Goal: Transaction & Acquisition: Purchase product/service

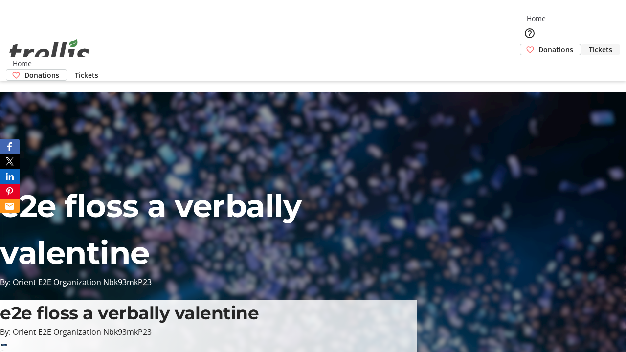
click at [589, 45] on span "Tickets" at bounding box center [600, 50] width 23 height 10
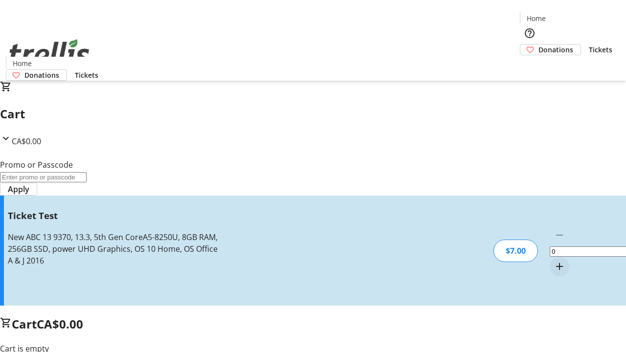
click at [554, 261] on mat-icon "Increment by one" at bounding box center [560, 267] width 12 height 12
type input "1"
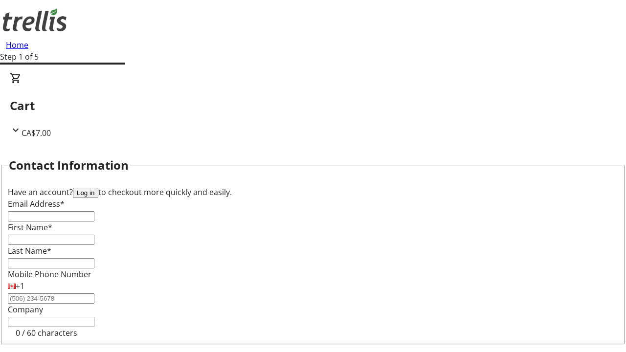
click at [98, 188] on button "Log in" at bounding box center [85, 193] width 25 height 10
